Goal: Task Accomplishment & Management: Use online tool/utility

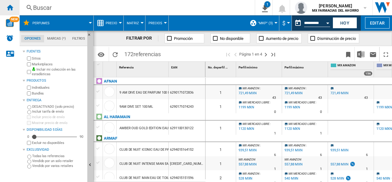
click at [12, 6] on ng-md-icon "Inicio" at bounding box center [9, 7] width 7 height 7
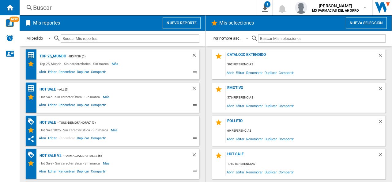
click at [98, 97] on div "Hot Sale - Sin característica - Sin marca" at bounding box center [70, 96] width 65 height 7
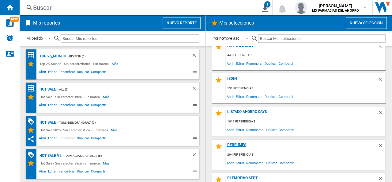
scroll to position [153, 0]
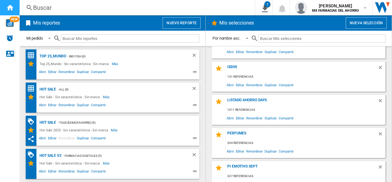
click at [9, 6] on ng-md-icon "Inicio" at bounding box center [9, 7] width 7 height 7
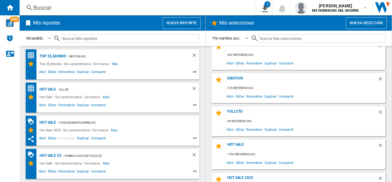
scroll to position [0, 0]
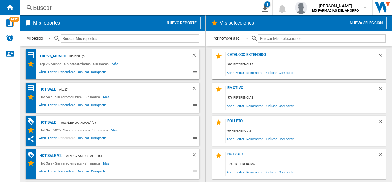
click at [184, 23] on button "Nuevo reporte" at bounding box center [182, 23] width 38 height 12
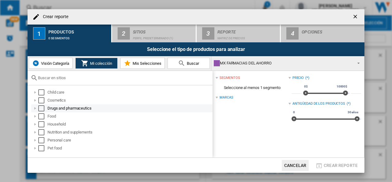
click at [36, 109] on div at bounding box center [35, 108] width 6 height 6
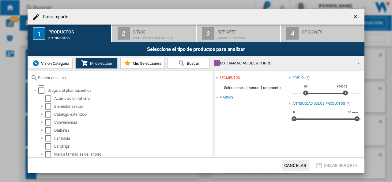
scroll to position [17, 0]
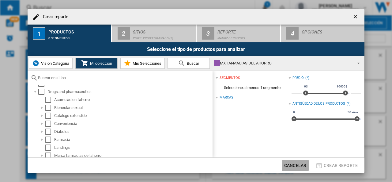
click at [291, 165] on button "Cancelar" at bounding box center [295, 165] width 27 height 11
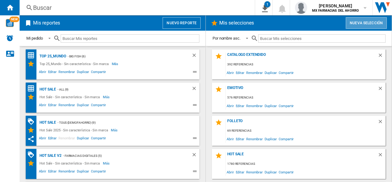
click at [378, 25] on button "Nueva selección" at bounding box center [366, 23] width 41 height 12
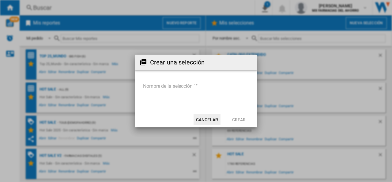
click at [220, 82] on input "Nombre de la selección '" at bounding box center [196, 86] width 107 height 9
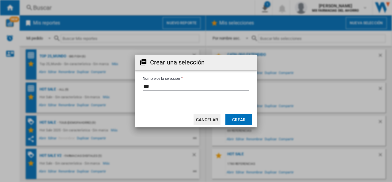
type input "***"
click at [238, 116] on button "Crear" at bounding box center [239, 119] width 27 height 11
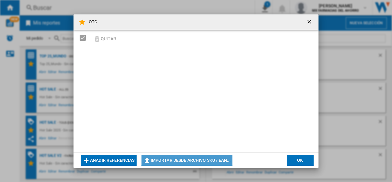
click at [168, 161] on button "Importar desde archivo SKU / EAN..." at bounding box center [187, 159] width 91 height 11
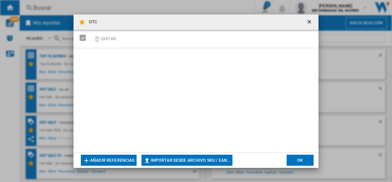
type input "**********"
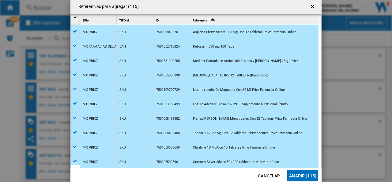
click at [307, 176] on button "Añadir (115)" at bounding box center [302, 175] width 31 height 11
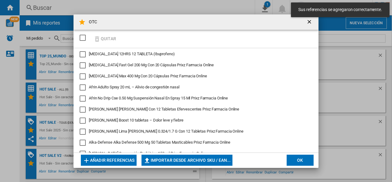
click at [297, 159] on button "OK" at bounding box center [300, 159] width 27 height 11
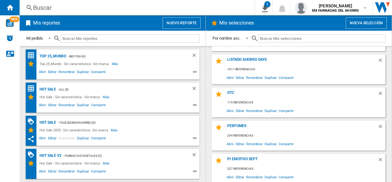
scroll to position [192, 0]
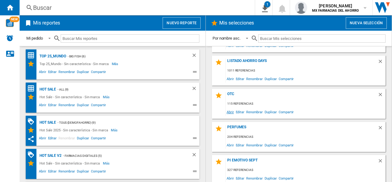
click at [231, 111] on span "Abrir" at bounding box center [230, 112] width 9 height 8
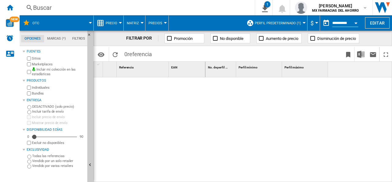
click at [280, 20] on button "Perfil predeterminado (1)" at bounding box center [279, 22] width 49 height 15
click at [270, 24] on span "Perfil predeterminado (1)" at bounding box center [278, 23] width 46 height 4
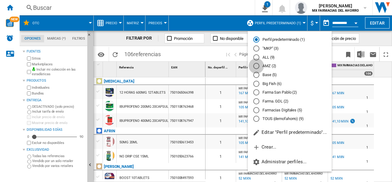
click at [256, 66] on div "AMZ (2)" at bounding box center [256, 66] width 6 height 6
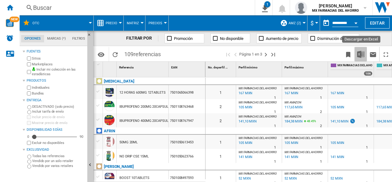
click at [363, 55] on img "Descargar en Excel" at bounding box center [360, 54] width 7 height 7
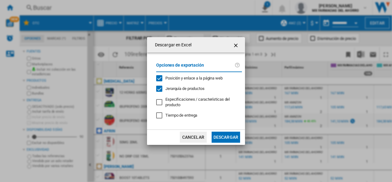
click at [224, 137] on button "Descargar" at bounding box center [226, 136] width 28 height 11
